Goal: Transaction & Acquisition: Purchase product/service

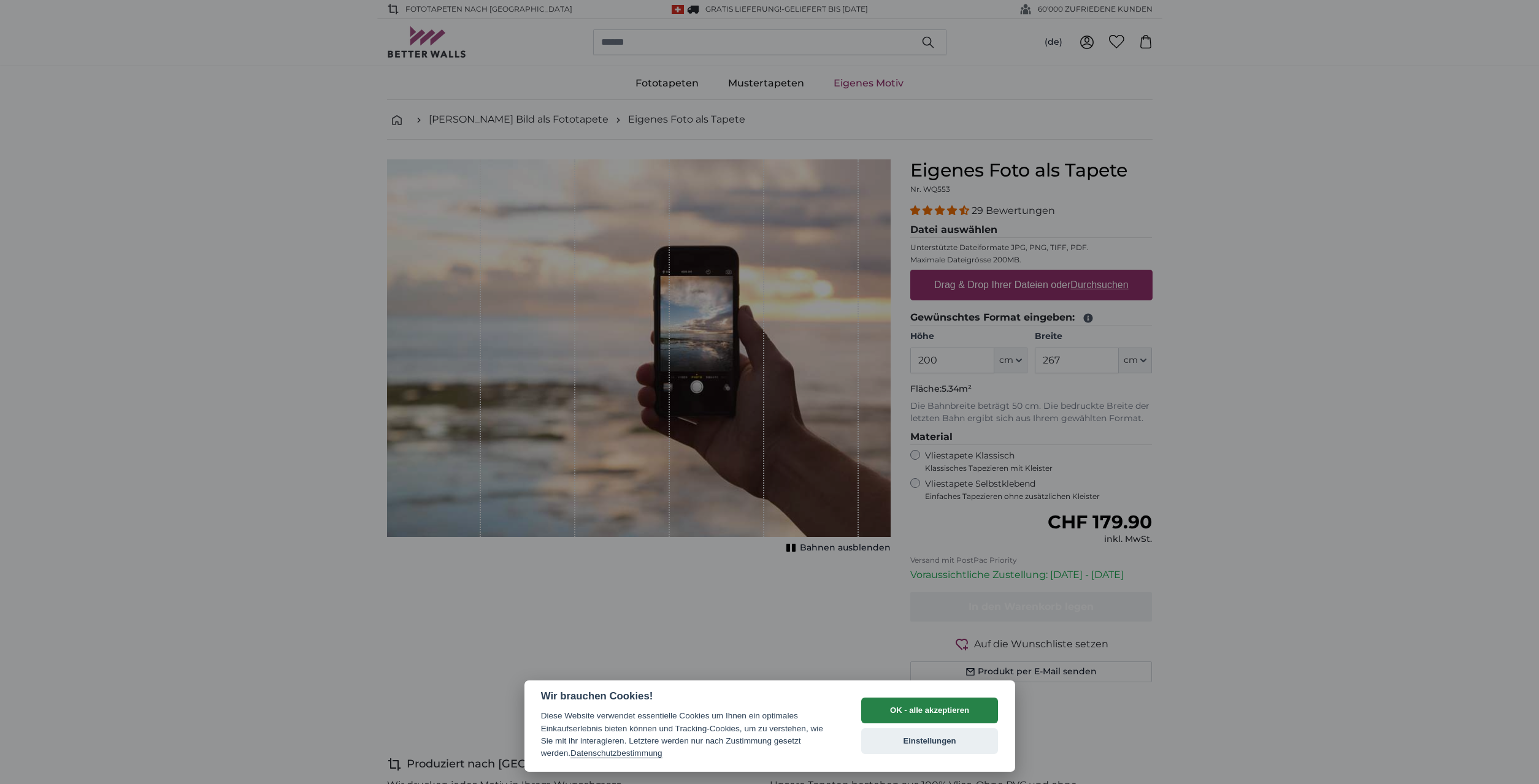
click at [972, 711] on button "OK - alle akzeptieren" at bounding box center [930, 711] width 138 height 26
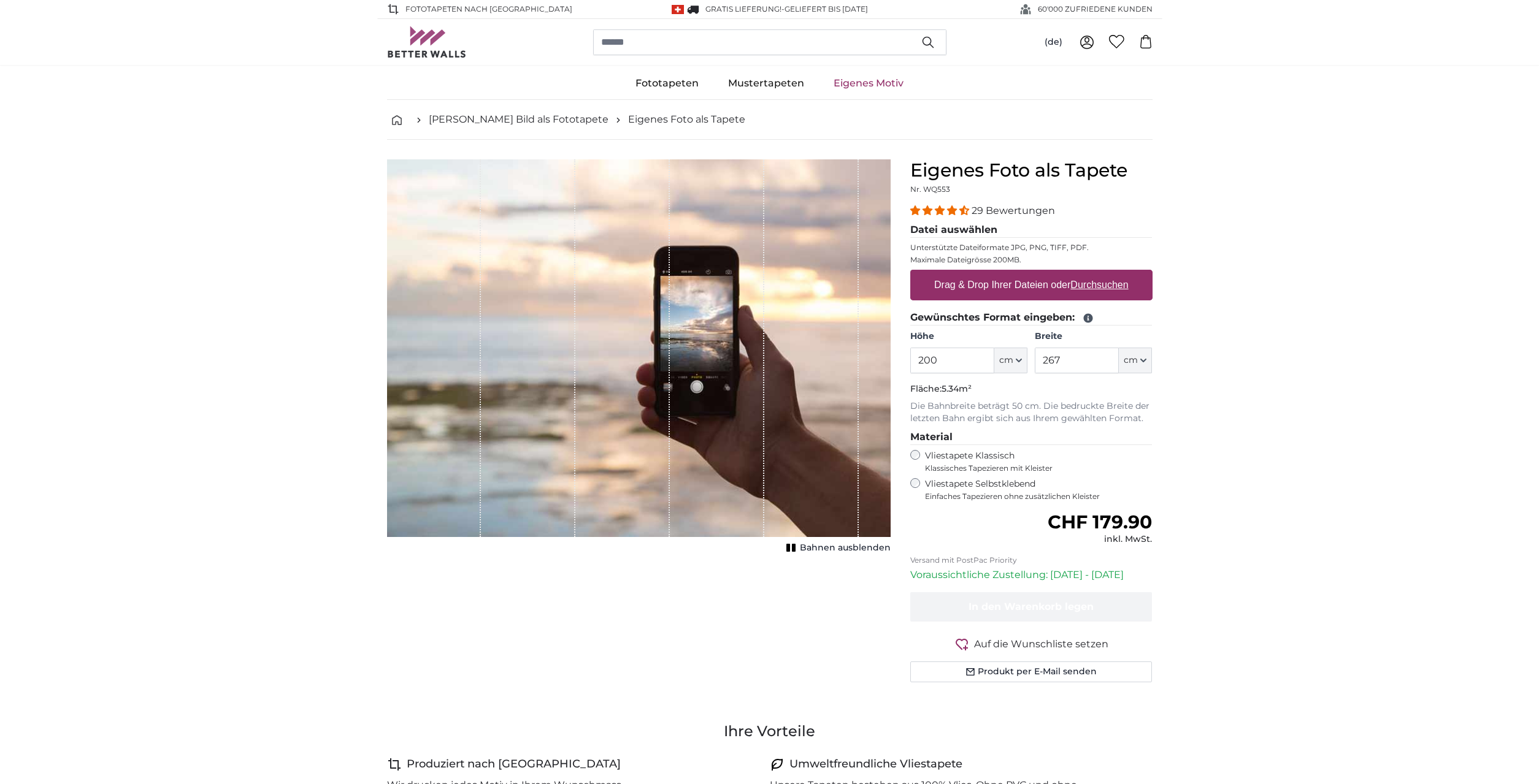
click at [1008, 290] on label "Drag & Drop Ihrer Dateien oder Durchsuchen" at bounding box center [1032, 284] width 205 height 25
click at [1008, 273] on input "Drag & Drop Ihrer Dateien oder Durchsuchen" at bounding box center [1031, 271] width 242 height 4
type input "**********"
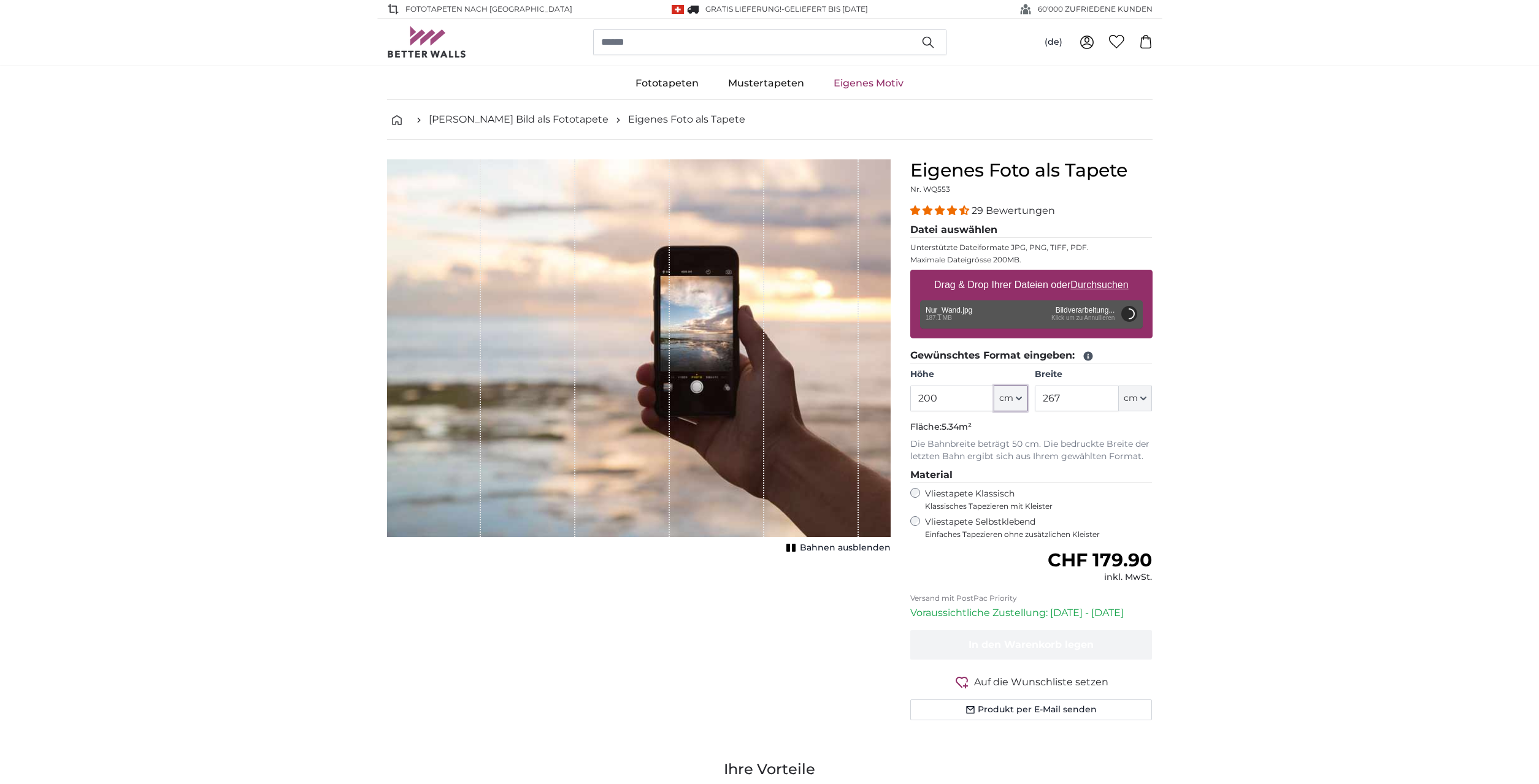
click at [1016, 396] on button "cm" at bounding box center [1012, 398] width 33 height 26
drag, startPoint x: 954, startPoint y: 398, endPoint x: 873, endPoint y: 400, distance: 81.0
click at [910, 400] on input "200" at bounding box center [952, 398] width 84 height 26
type input "216"
type input "240"
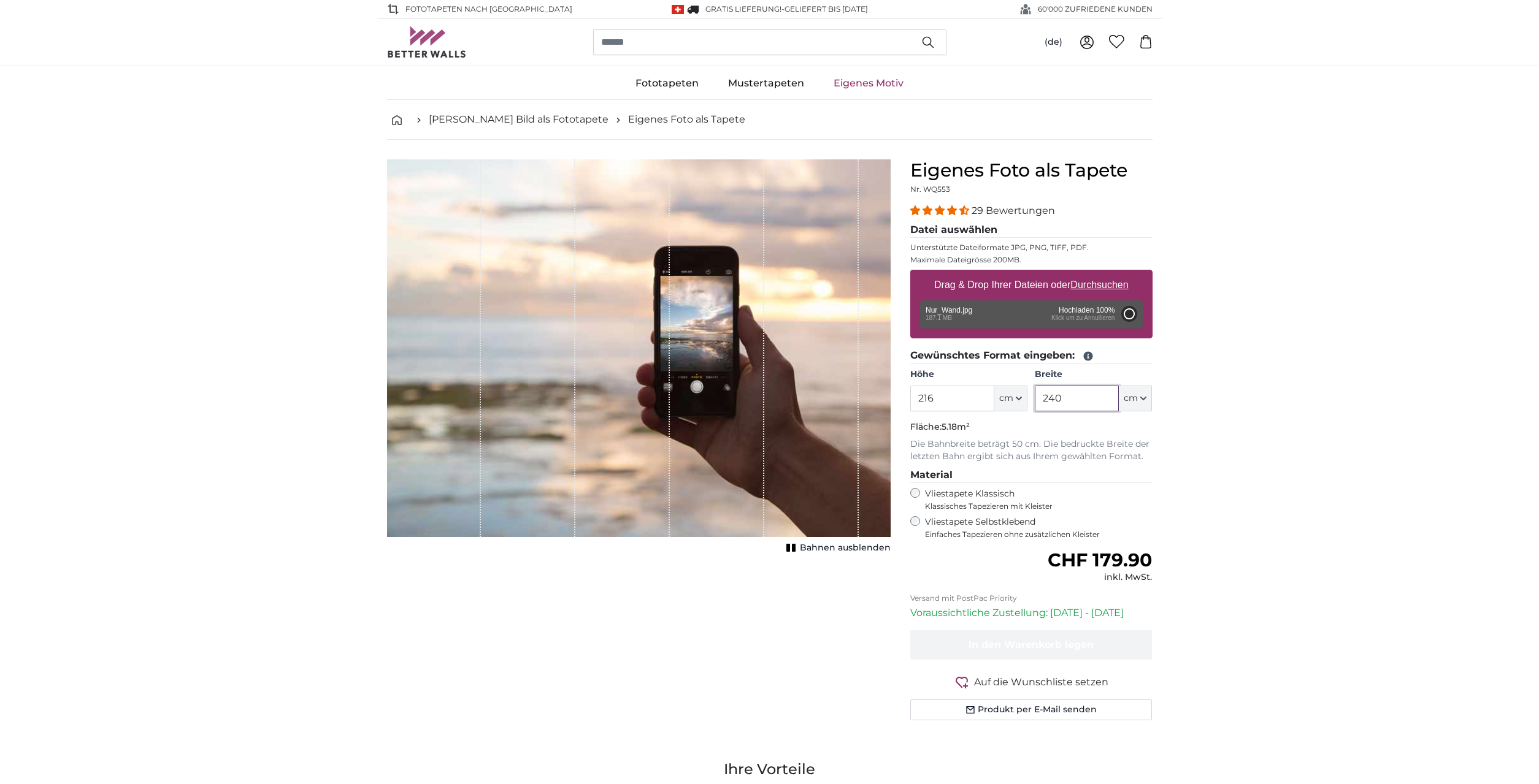
type input "200"
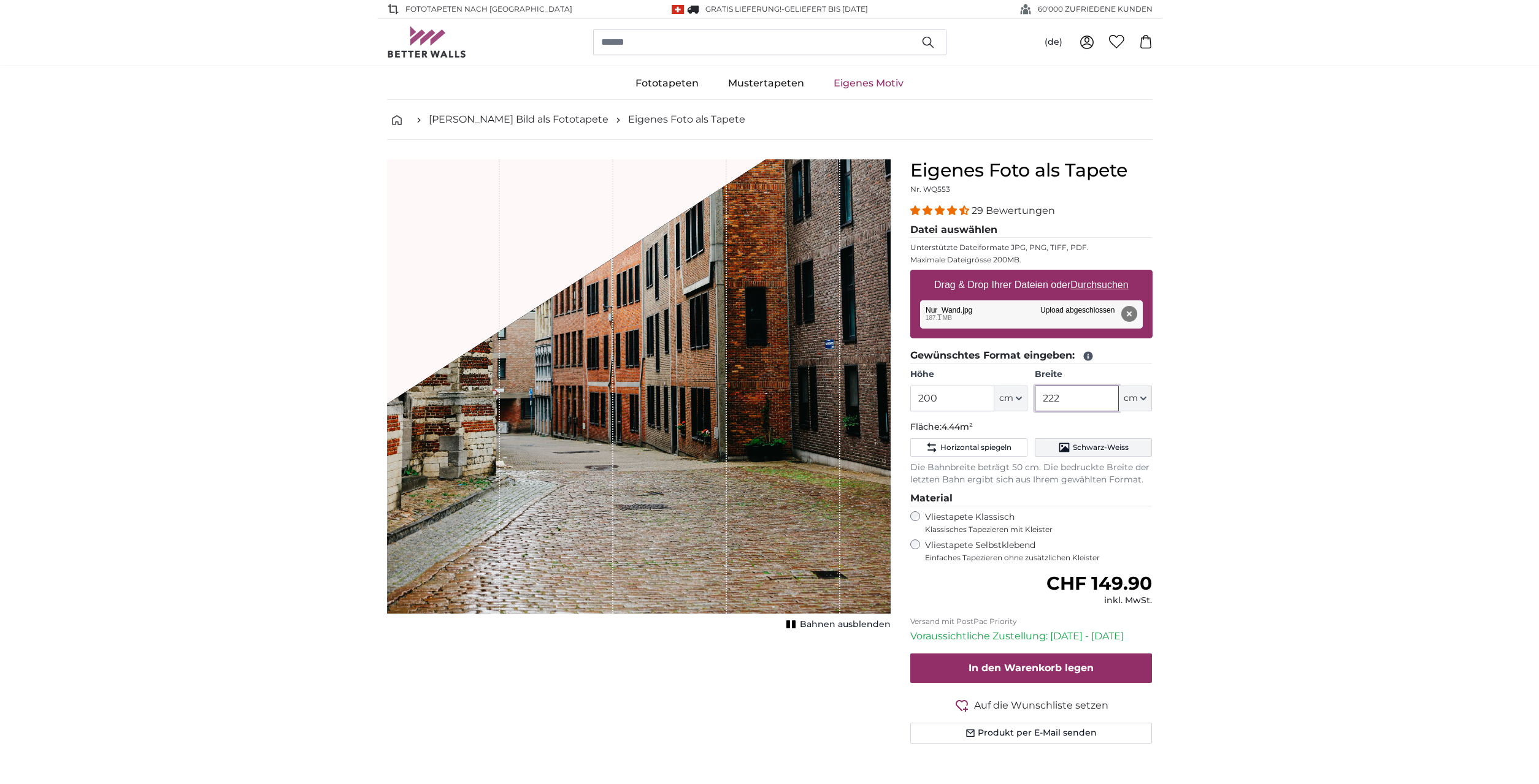
type input "222"
click at [1138, 446] on button "Schwarz-Weiss" at bounding box center [1093, 448] width 117 height 19
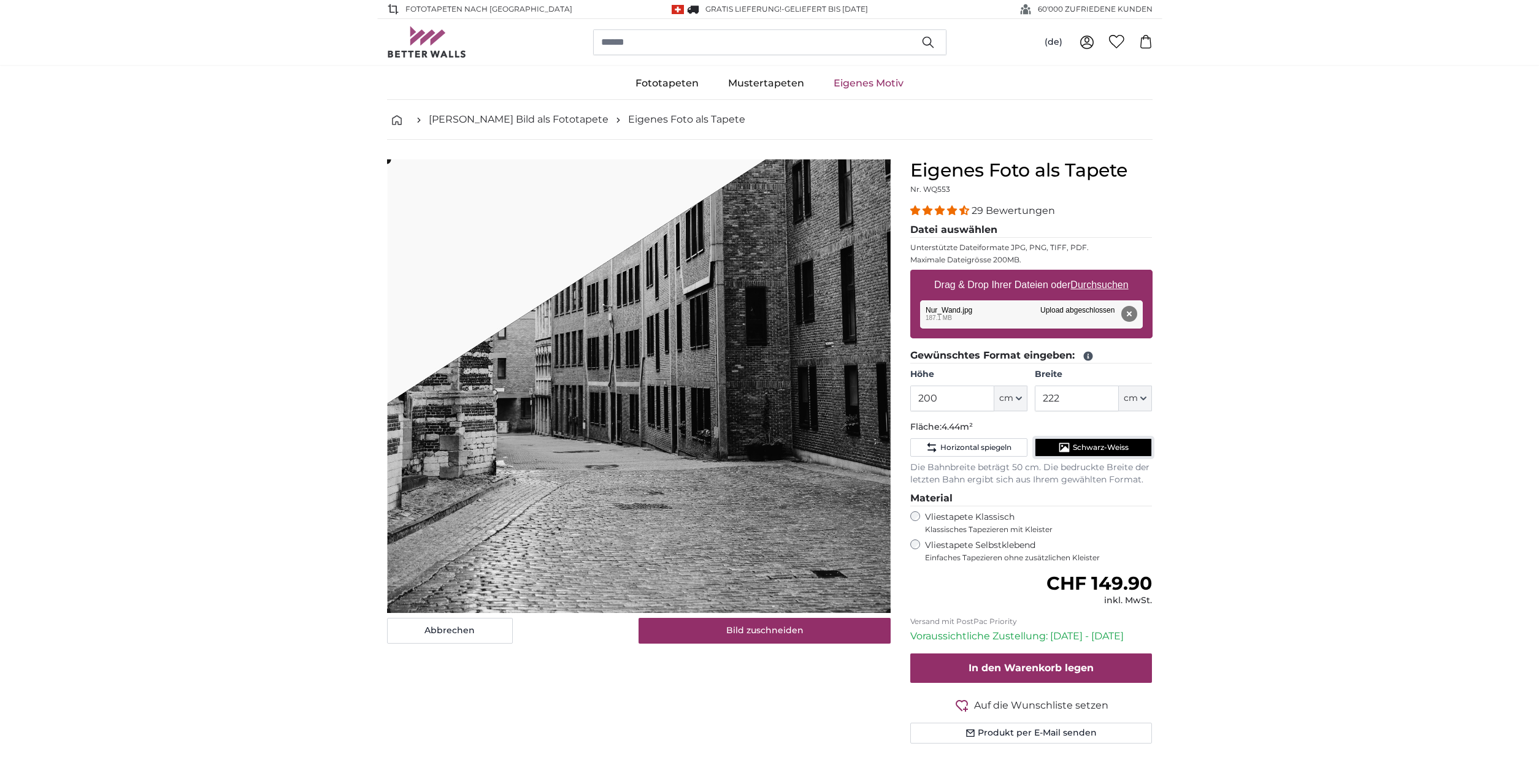
click at [1138, 446] on button "Schwarz-Weiss" at bounding box center [1093, 448] width 117 height 19
